Goal: Complete application form

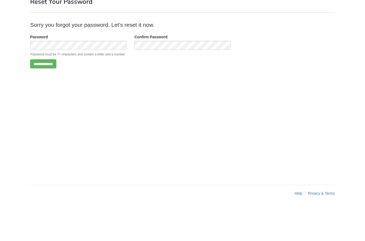
click at [50, 94] on input "**********" at bounding box center [43, 98] width 26 height 9
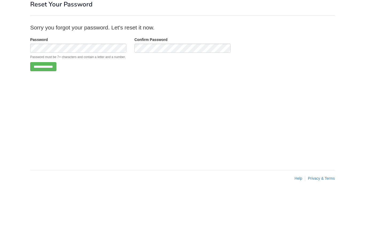
click at [41, 111] on input "**********" at bounding box center [43, 115] width 26 height 9
click at [42, 111] on input "**********" at bounding box center [43, 115] width 26 height 9
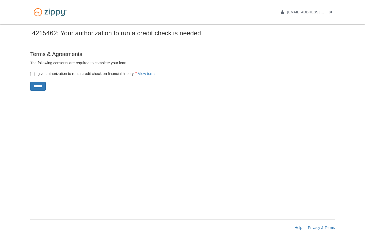
click at [37, 90] on input "******" at bounding box center [38, 86] width 16 height 9
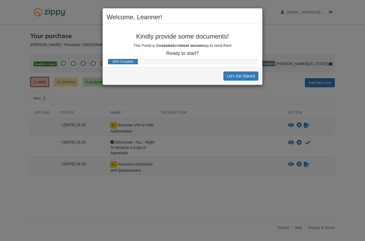
click at [241, 78] on button "Let's Get Started" at bounding box center [241, 75] width 35 height 9
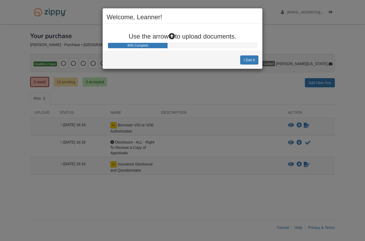
click at [246, 59] on button "I Get It" at bounding box center [250, 59] width 18 height 9
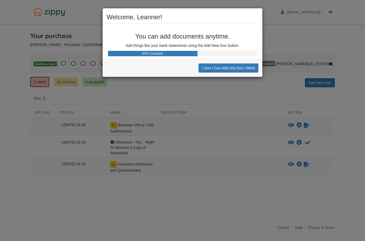
click at [215, 69] on button "I See I Can Add Any Doc I Want" at bounding box center [229, 67] width 60 height 9
click at [197, 67] on button "I See I Can Decline to Provide a Doc" at bounding box center [225, 67] width 68 height 9
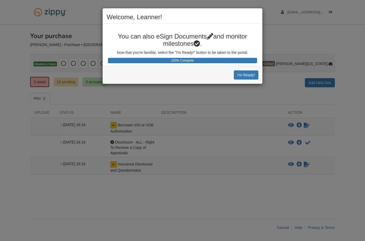
click at [242, 77] on button "I'm Ready!" at bounding box center [246, 74] width 25 height 9
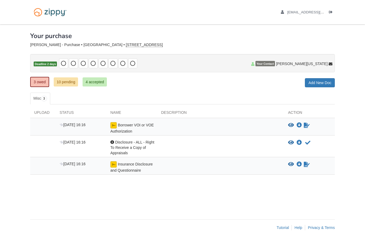
scroll to position [21, 0]
click at [124, 123] on span "Borrower VOI or VOE Authorization" at bounding box center [131, 128] width 43 height 10
click at [109, 122] on div "Borrower VOI or VOE Authorization" at bounding box center [131, 128] width 51 height 12
click at [116, 123] on span "Borrower VOI or VOE Authorization" at bounding box center [131, 128] width 43 height 10
click at [115, 123] on span "Borrower VOI or VOE Authorization" at bounding box center [131, 128] width 43 height 10
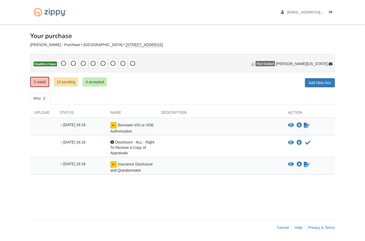
click at [109, 122] on div "Borrower VOI or VOE Authorization" at bounding box center [131, 128] width 51 height 12
click at [70, 122] on div "[DATE] 16:16" at bounding box center [81, 128] width 51 height 12
click at [108, 122] on div "Borrower VOI or VOE Authorization" at bounding box center [131, 128] width 51 height 12
click at [116, 122] on img at bounding box center [113, 125] width 6 height 6
click at [289, 123] on icon "View Borrower VOI or VOE Authorization" at bounding box center [291, 125] width 6 height 5
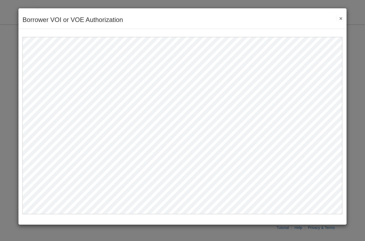
click at [4, 165] on div "Borrower VOI or VOE Authorization Save Cancel Previous Document Next Document ×" at bounding box center [182, 120] width 365 height 241
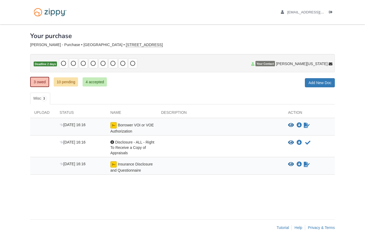
click at [38, 161] on div at bounding box center [42, 167] width 25 height 12
click at [309, 123] on icon "Sign Form" at bounding box center [307, 125] width 6 height 5
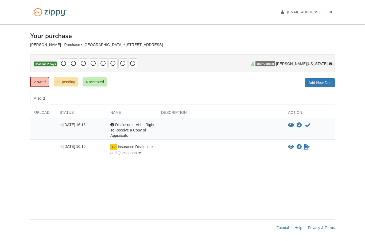
click at [69, 82] on link "11 pending" at bounding box center [66, 81] width 24 height 9
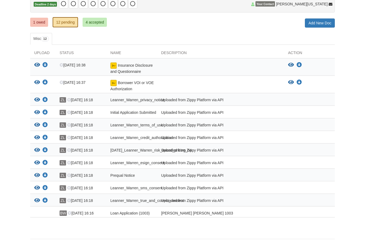
scroll to position [67, 0]
